Goal: Check status: Check status

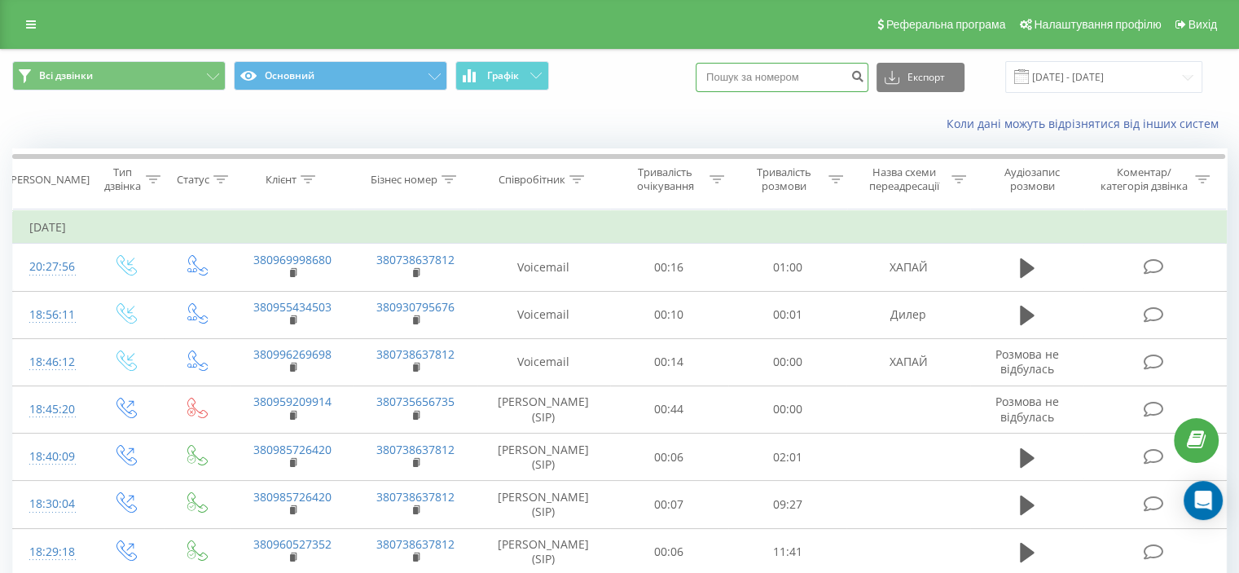
click at [751, 84] on input at bounding box center [782, 77] width 173 height 29
paste input "731093040"
drag, startPoint x: 751, startPoint y: 84, endPoint x: 735, endPoint y: 83, distance: 16.3
click at [737, 84] on input "731093040" at bounding box center [782, 77] width 173 height 29
click at [731, 77] on input "731093040" at bounding box center [782, 77] width 173 height 29
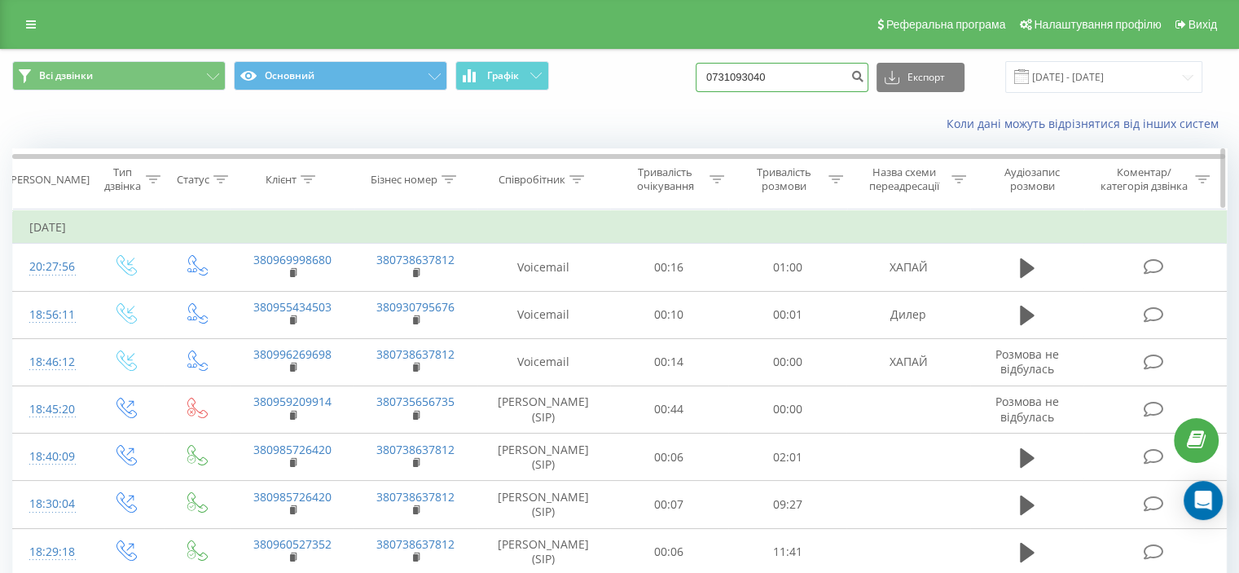
type input "0731093040"
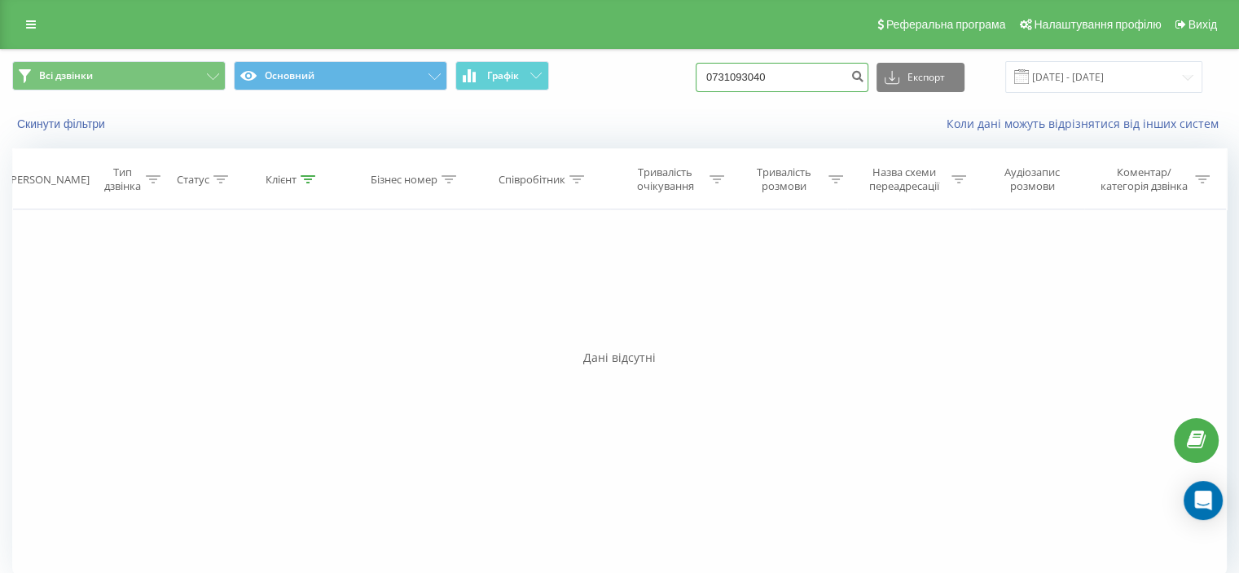
drag, startPoint x: 816, startPoint y: 77, endPoint x: 706, endPoint y: 90, distance: 110.0
click at [706, 90] on div "Всі дзвінки Основний Графік 0731093040 Експорт .csv .xls .xlsx 19.06.2025 - 19.…" at bounding box center [619, 77] width 1215 height 32
